Goal: Information Seeking & Learning: Learn about a topic

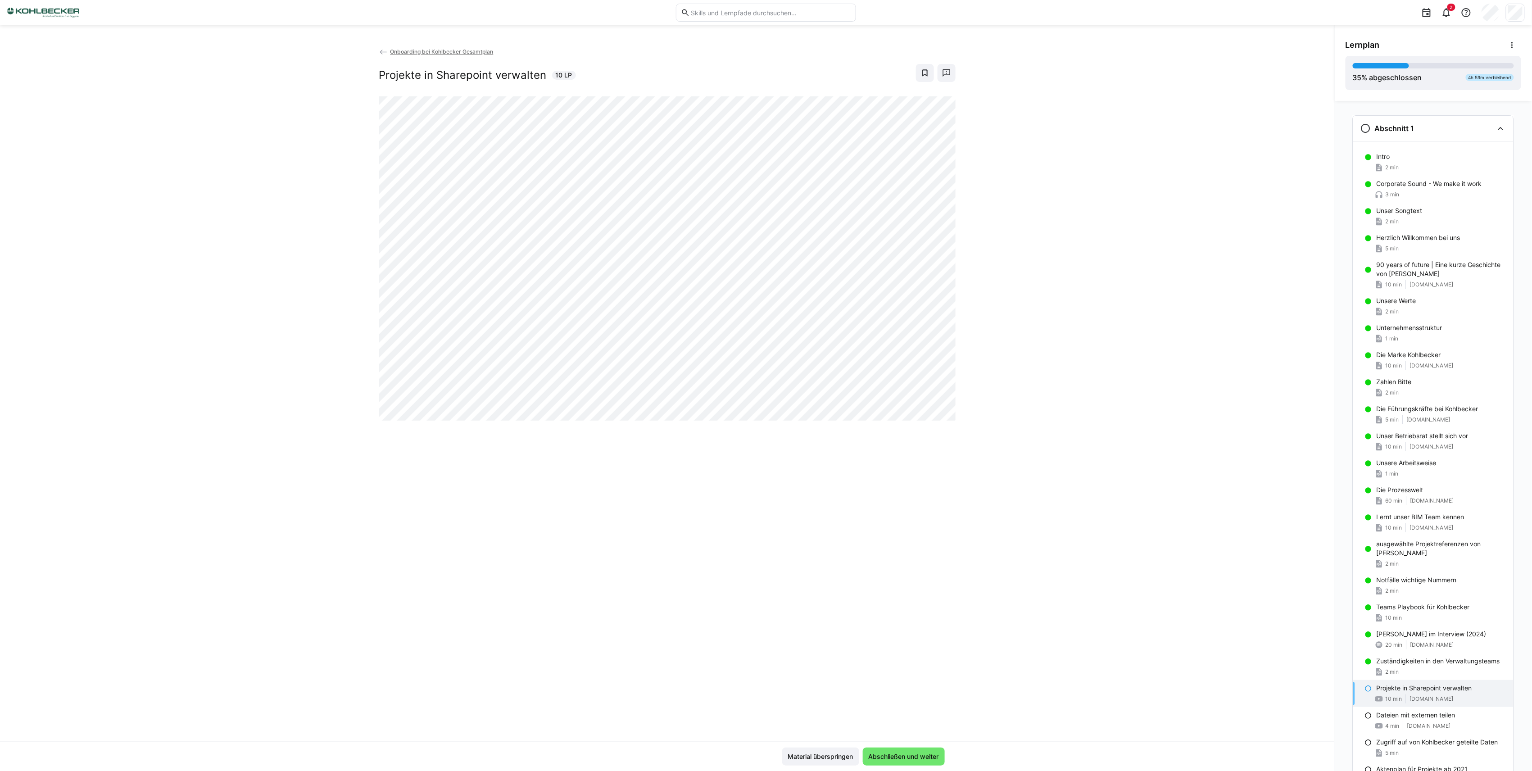
click at [403, 51] on span "Onboarding bei Kohlbecker Gesamtplan" at bounding box center [441, 51] width 103 height 7
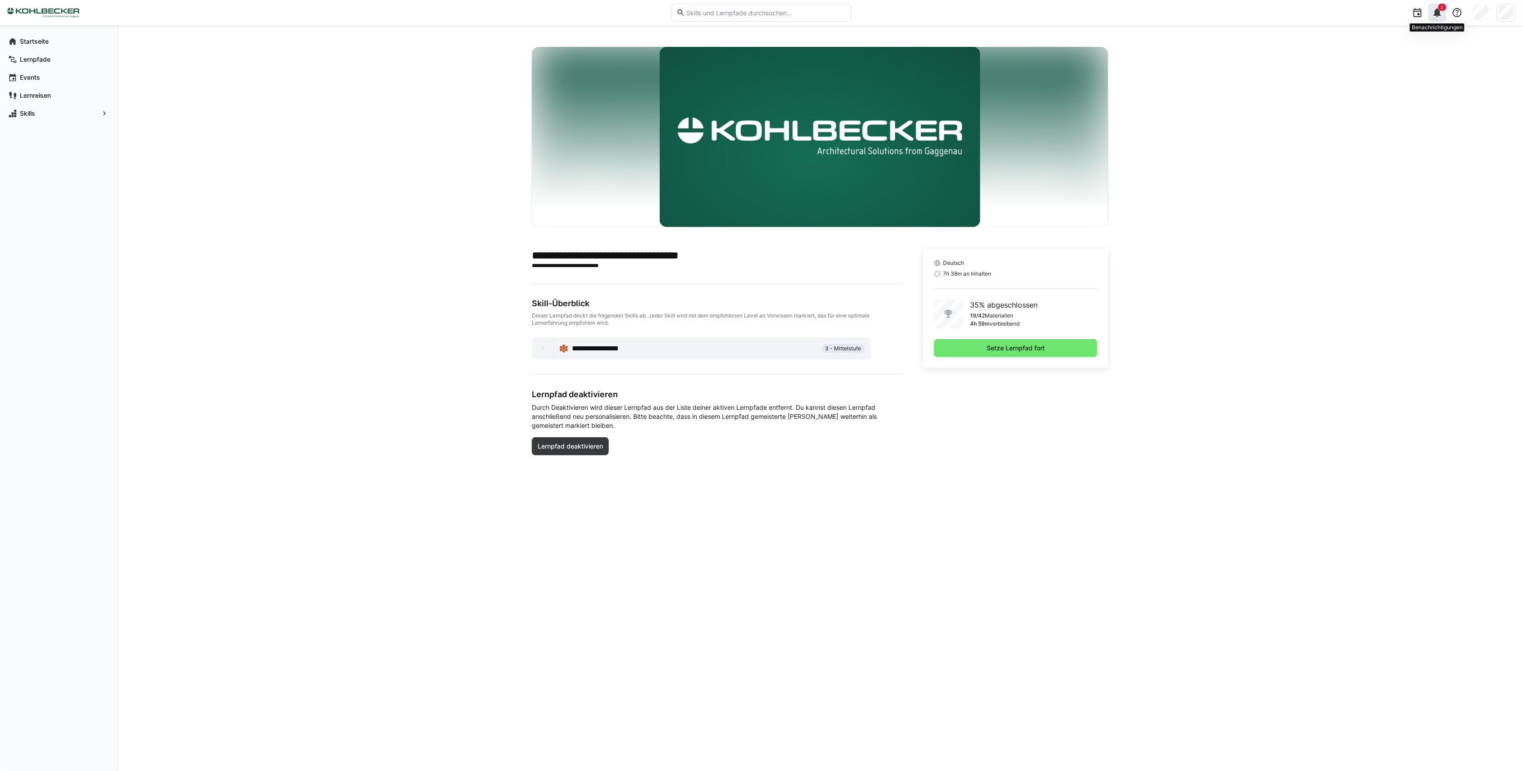
click at [1436, 13] on eds-icon at bounding box center [1437, 12] width 11 height 11
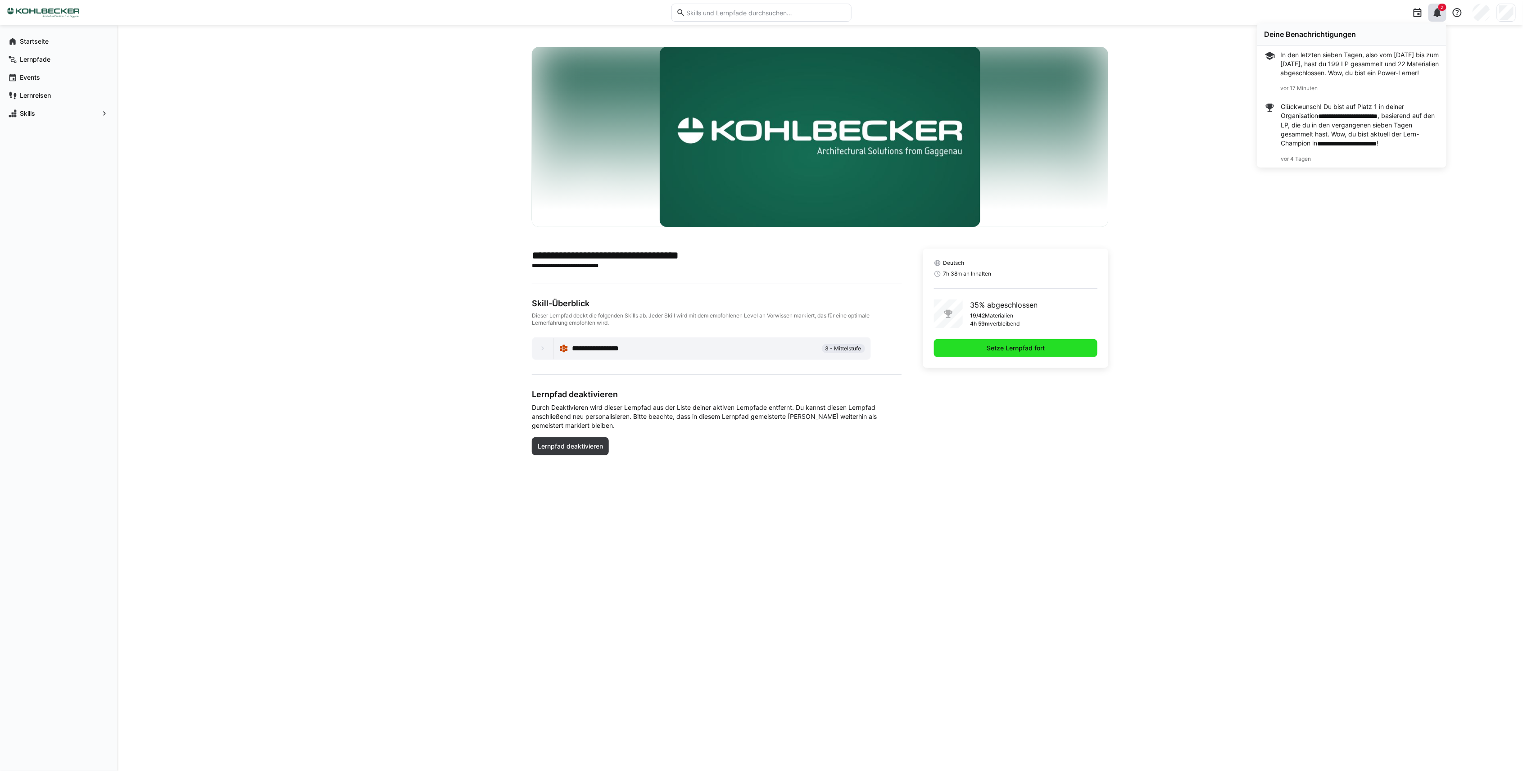
click at [1026, 353] on span "Setze Lernpfad fort" at bounding box center [1015, 348] width 163 height 18
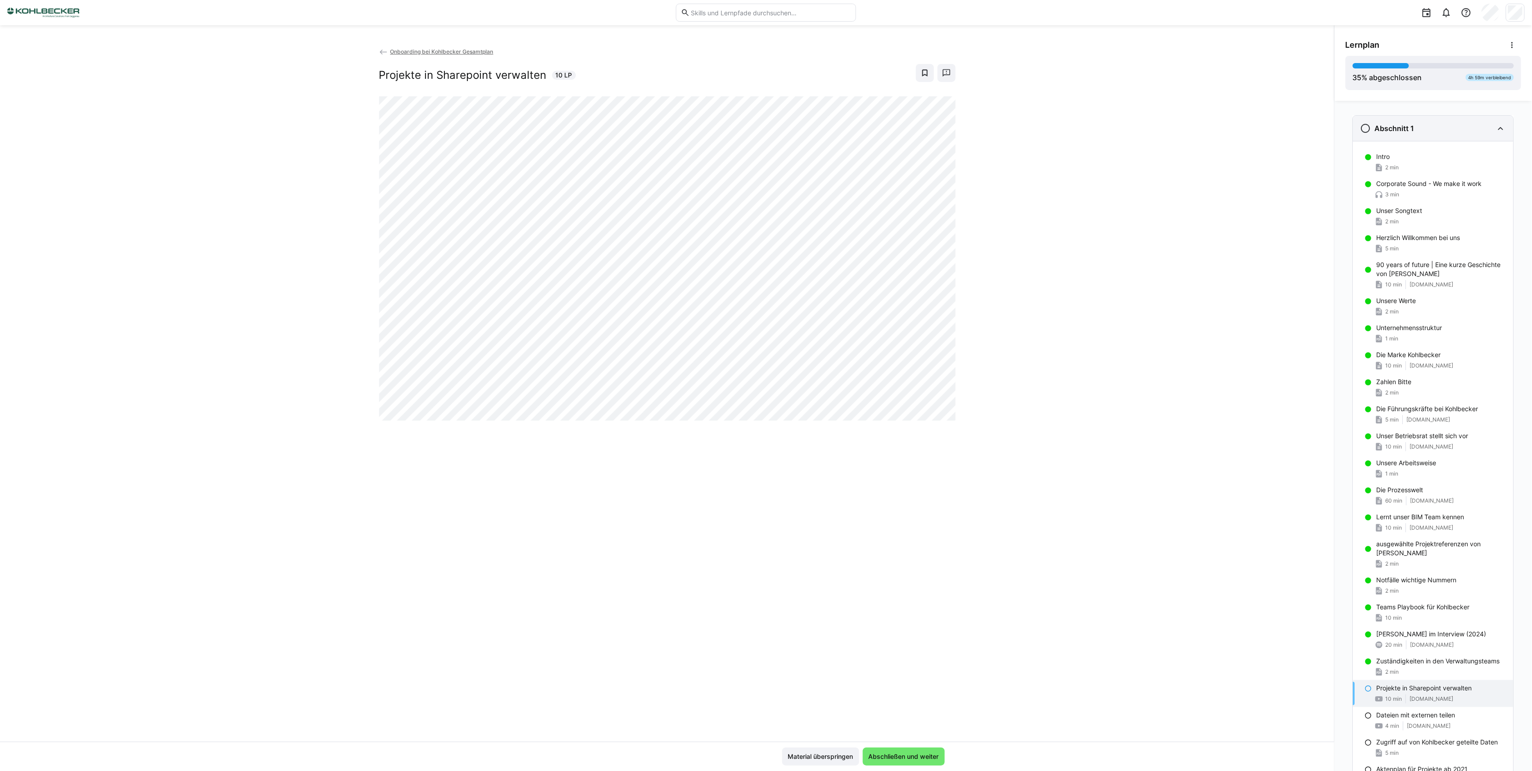
click at [1495, 127] on eds-icon at bounding box center [1500, 128] width 11 height 11
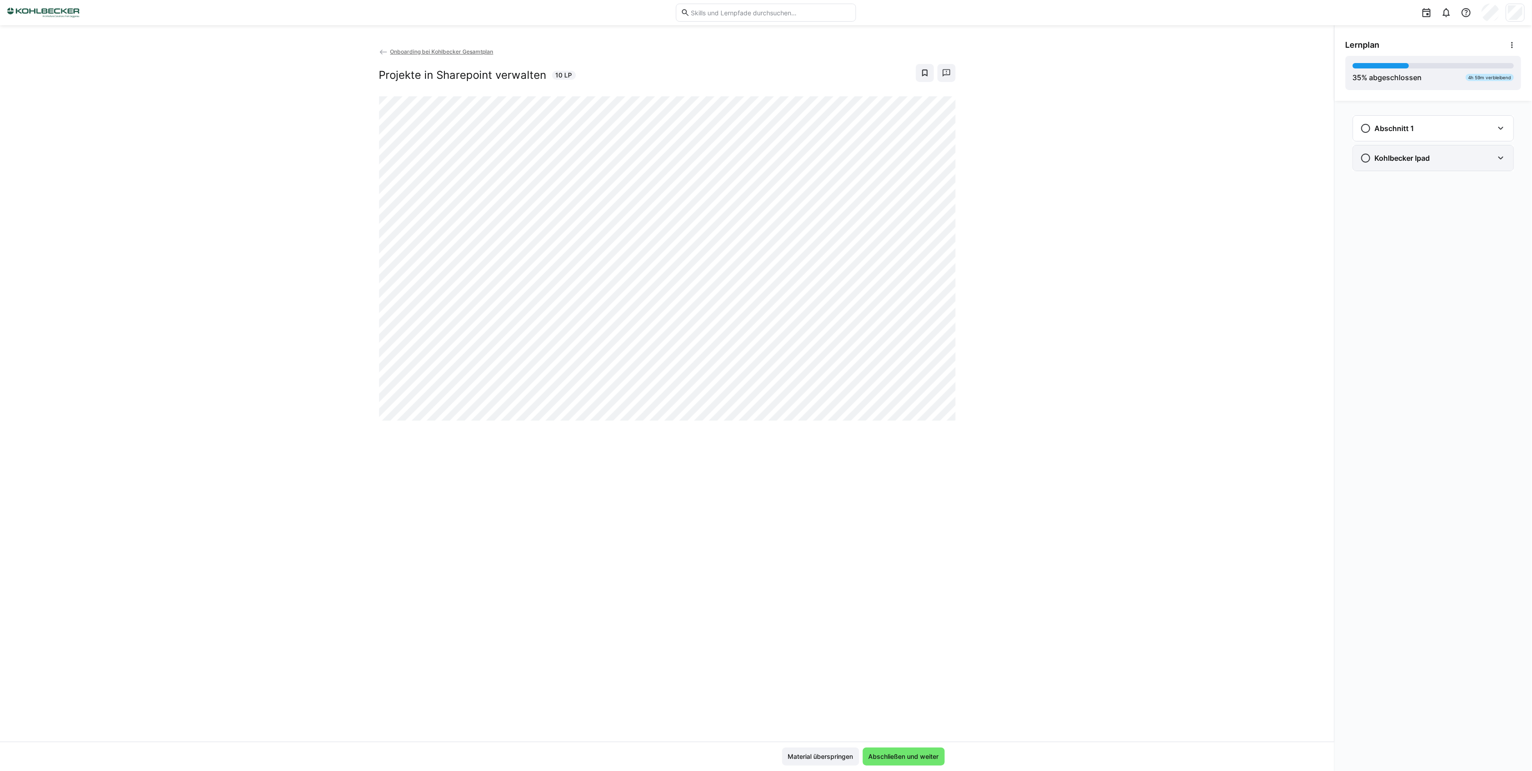
click at [1503, 157] on eds-icon at bounding box center [1500, 158] width 11 height 11
click at [1503, 128] on eds-icon at bounding box center [1500, 128] width 11 height 11
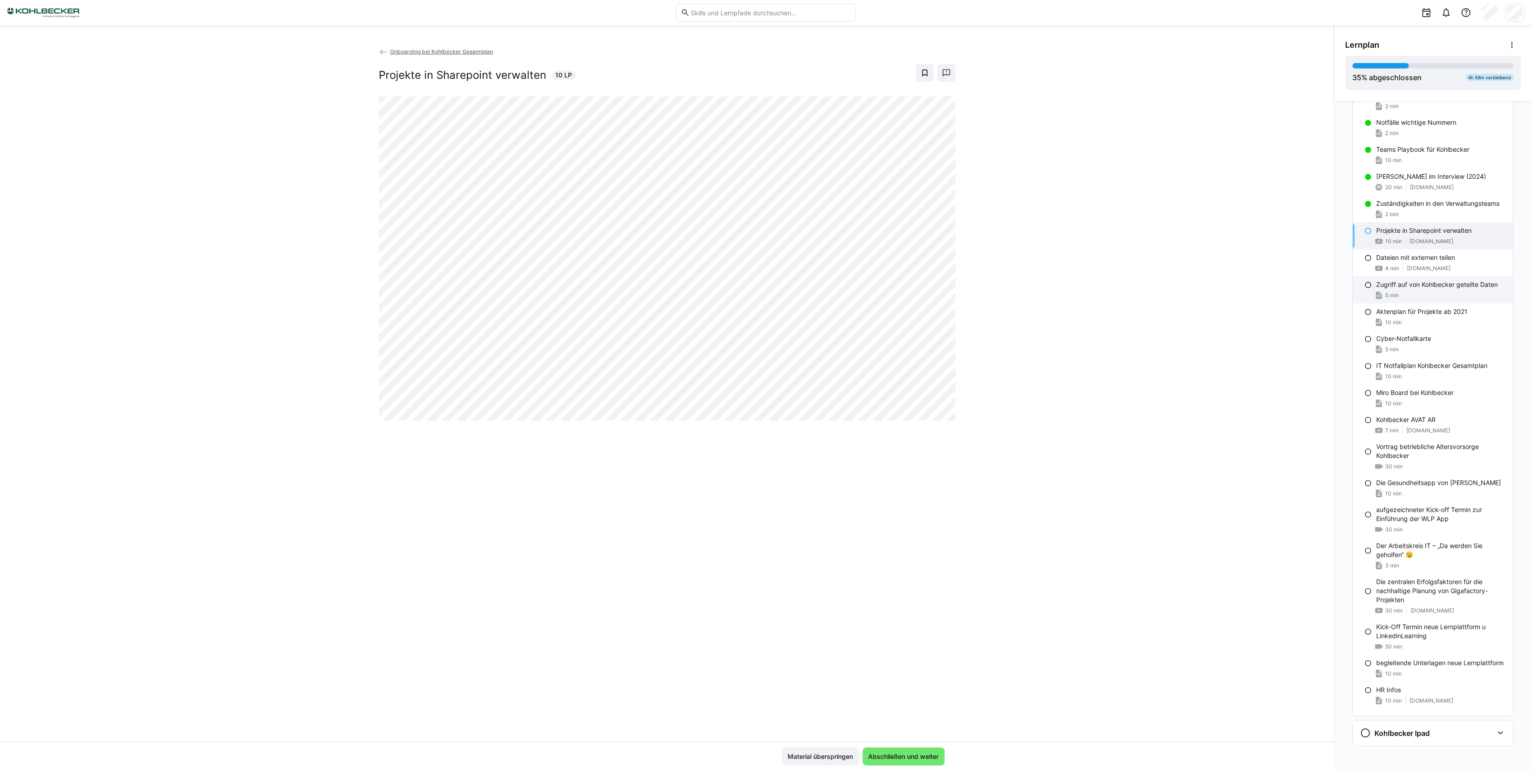
scroll to position [461, 0]
